Goal: Task Accomplishment & Management: Complete application form

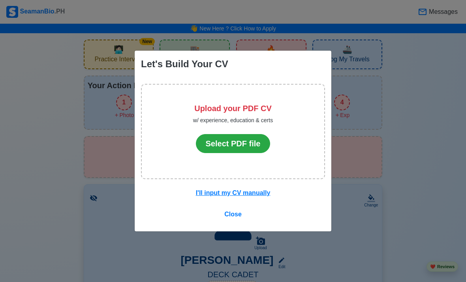
scroll to position [25, 0]
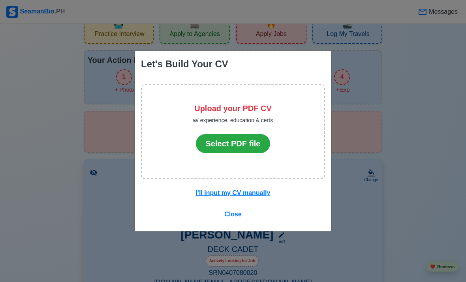
click at [241, 147] on button "Select PDF file" at bounding box center [233, 143] width 75 height 19
click at [249, 148] on button "Select PDF file" at bounding box center [233, 143] width 75 height 19
click at [239, 151] on button "Select PDF file" at bounding box center [233, 143] width 75 height 19
click at [256, 190] on u "I'll input my CV manually" at bounding box center [233, 192] width 75 height 7
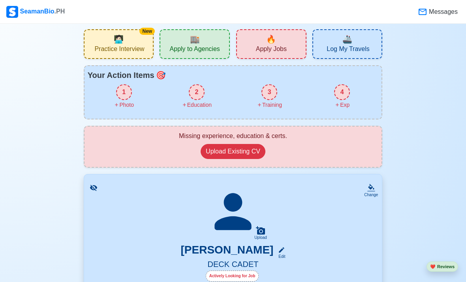
scroll to position [11, 0]
click at [125, 95] on div "1" at bounding box center [124, 92] width 16 height 16
click at [123, 86] on div "1" at bounding box center [124, 92] width 16 height 16
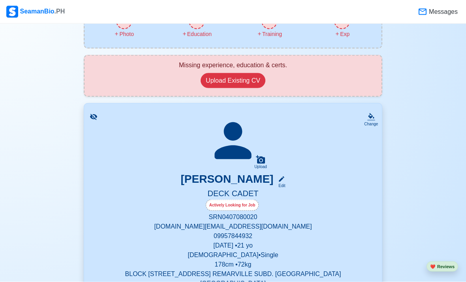
scroll to position [0, 0]
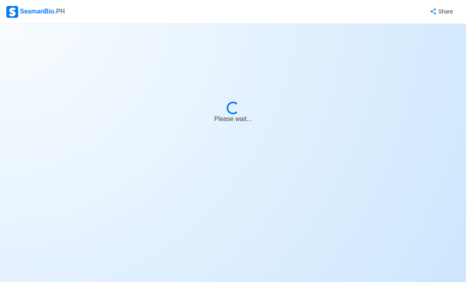
scroll to position [25, 0]
select select "Actively Looking for Job"
select select "Visible for Hiring"
select select "Single"
select select "[DEMOGRAPHIC_DATA]"
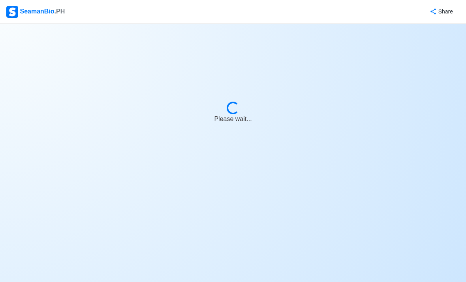
select select "PH"
select select "4102416000000"
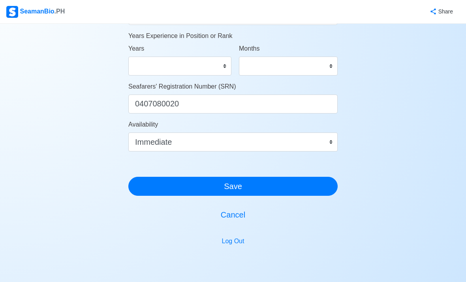
scroll to position [456, 0]
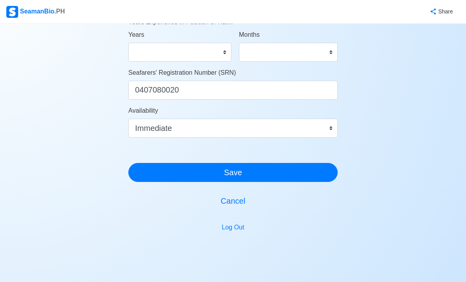
click at [163, 175] on button "Save" at bounding box center [232, 172] width 209 height 19
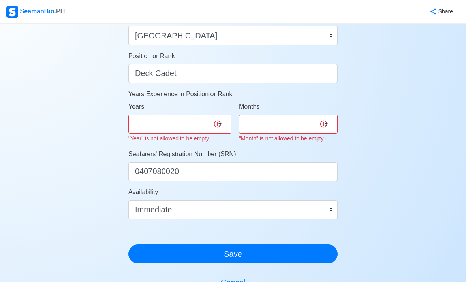
scroll to position [382, 0]
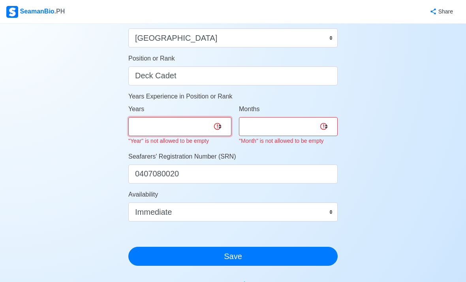
click at [149, 122] on select "0 1 2 3 4 5 6 7 8 9 10 11 12 13 14 15 16 17 18 19 20 21 22 23 24 25 26 27 28 29…" at bounding box center [179, 126] width 103 height 19
select select "0"
click at [307, 127] on select "0 1 2 3 4 5 6 7 8 9 10 11" at bounding box center [288, 126] width 99 height 19
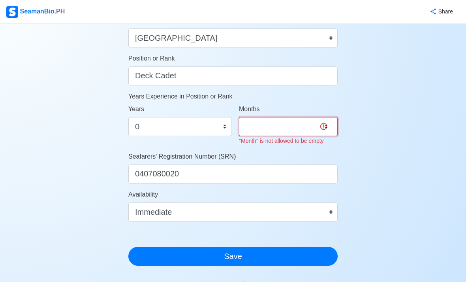
click at [295, 126] on select "0 1 2 3 4 5 6 7 8 9 10 11" at bounding box center [288, 126] width 99 height 19
click at [292, 126] on select "0 1 2 3 4 5 6 7 8 9 10 11" at bounding box center [288, 126] width 99 height 19
select select "0"
click at [149, 259] on div "Account Setup 🗂️ Your Job Status Onboard Actively Looking for Job Not Looking f…" at bounding box center [232, 7] width 209 height 718
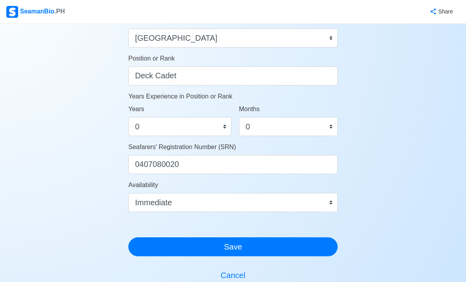
click at [156, 248] on button "Save" at bounding box center [232, 246] width 209 height 19
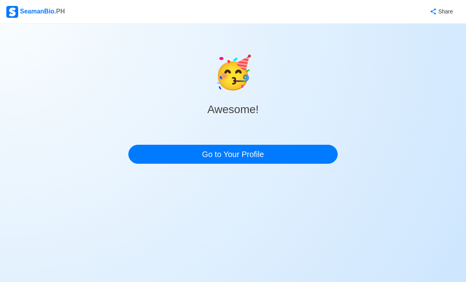
scroll to position [0, 0]
click at [154, 154] on link "Go to Your Profile" at bounding box center [232, 154] width 209 height 19
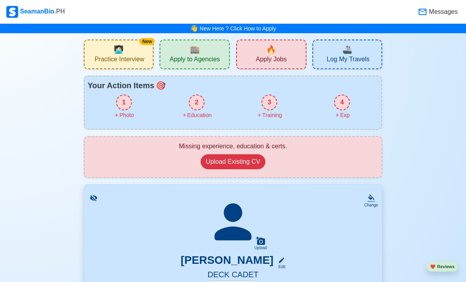
click at [255, 164] on button "Upload Existing CV" at bounding box center [233, 161] width 65 height 15
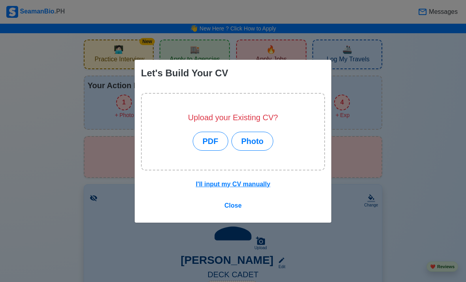
click at [254, 151] on button "Photo" at bounding box center [253, 141] width 42 height 19
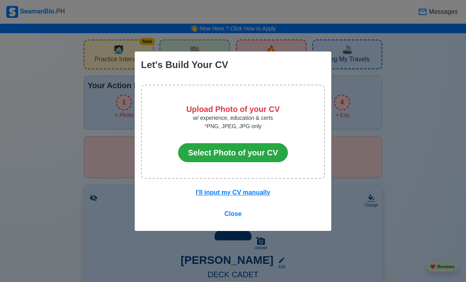
click at [201, 162] on button "Select Photo of your CV" at bounding box center [233, 152] width 110 height 19
click at [205, 162] on button "Select Photo of your CV" at bounding box center [233, 152] width 110 height 19
click at [237, 217] on span "Close" at bounding box center [232, 213] width 17 height 7
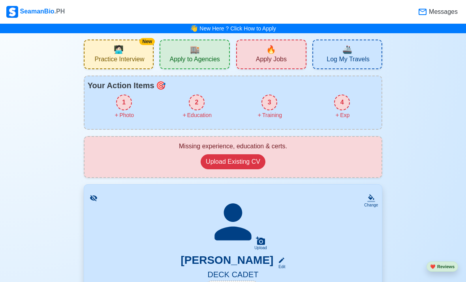
click at [224, 166] on button "Upload Existing CV" at bounding box center [233, 161] width 65 height 15
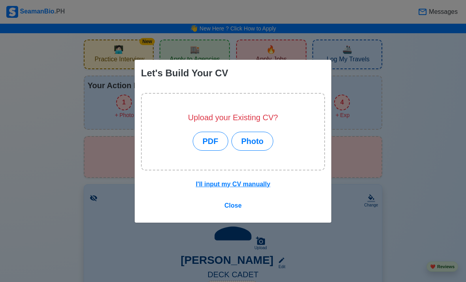
click at [208, 151] on button "PDF" at bounding box center [211, 141] width 36 height 19
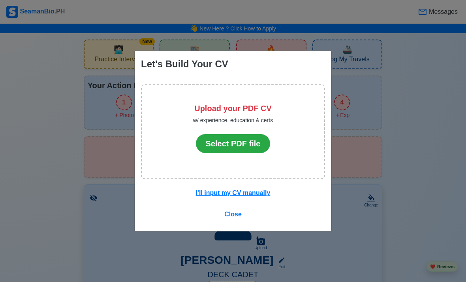
click at [224, 153] on button "Select PDF file" at bounding box center [233, 143] width 75 height 19
